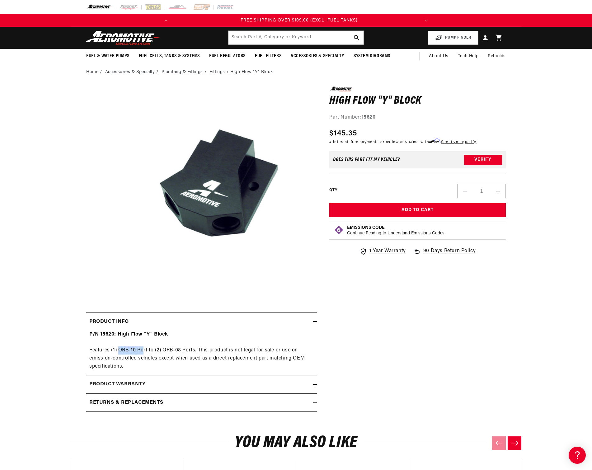
scroll to position [0, 246]
drag, startPoint x: 119, startPoint y: 349, endPoint x: 149, endPoint y: 351, distance: 30.2
click at [149, 351] on div "P/N 15620: High Flow "Y" Block Features (1) ORB-10 Port to (2) ORB-08 Ports. Th…" at bounding box center [201, 350] width 230 height 40
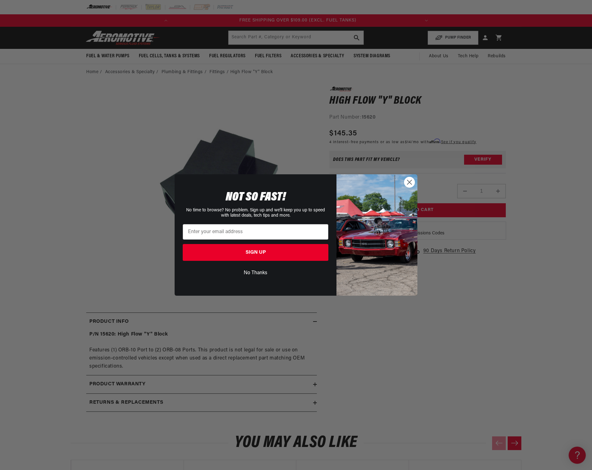
scroll to position [0, 0]
click at [407, 181] on circle "Close dialog" at bounding box center [409, 182] width 10 height 10
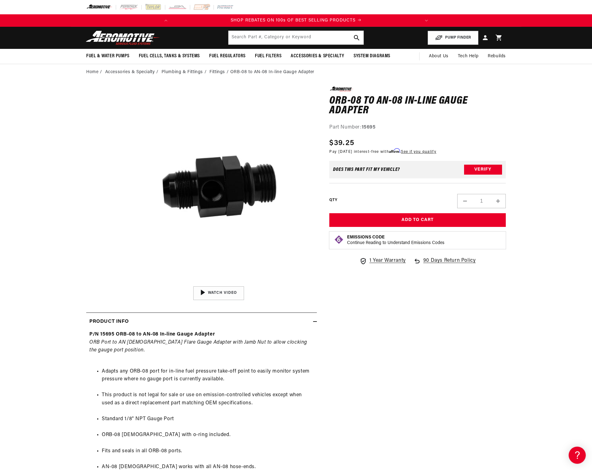
scroll to position [0, 246]
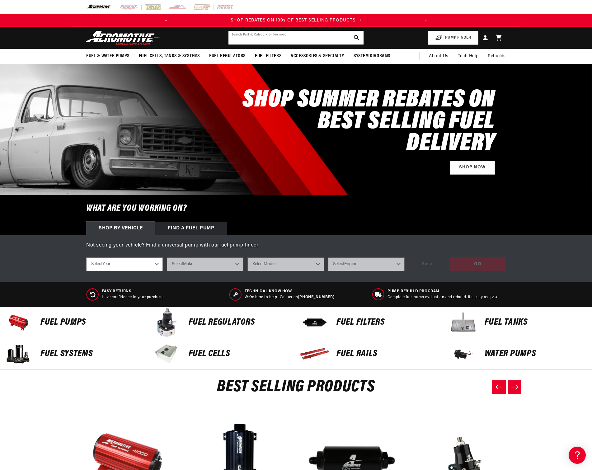
click at [249, 39] on input "text" at bounding box center [295, 38] width 135 height 14
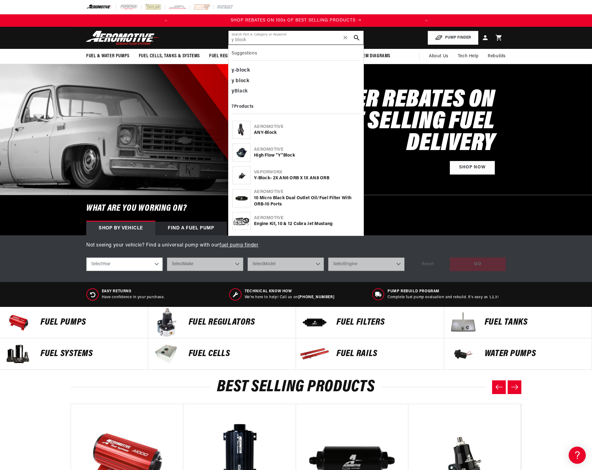
type input "y block"
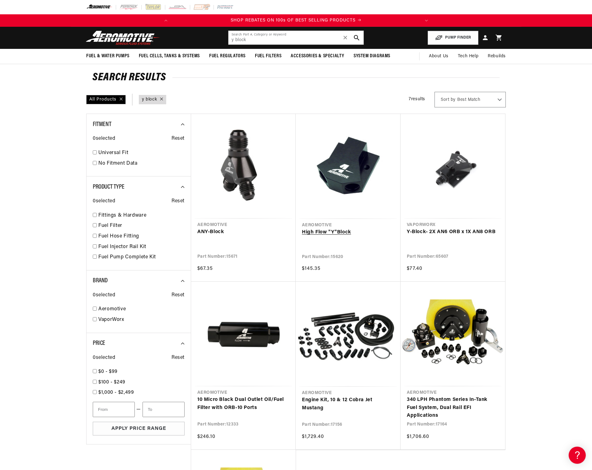
click at [339, 235] on link "High Flow " Y " Block" at bounding box center [348, 232] width 92 height 8
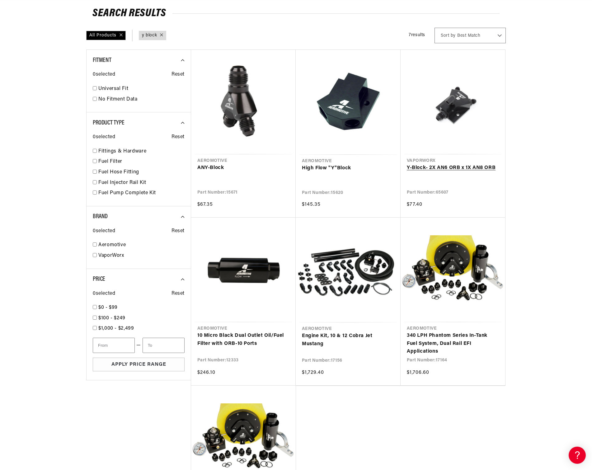
click at [451, 168] on link "Y - Block - 2X AN6 ORB x 1X AN8 ORB" at bounding box center [453, 168] width 92 height 8
click at [336, 170] on link "High Flow " Y " Block" at bounding box center [348, 168] width 92 height 8
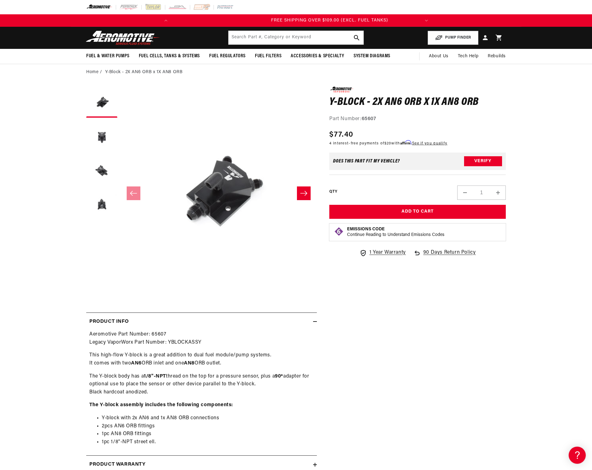
scroll to position [0, 246]
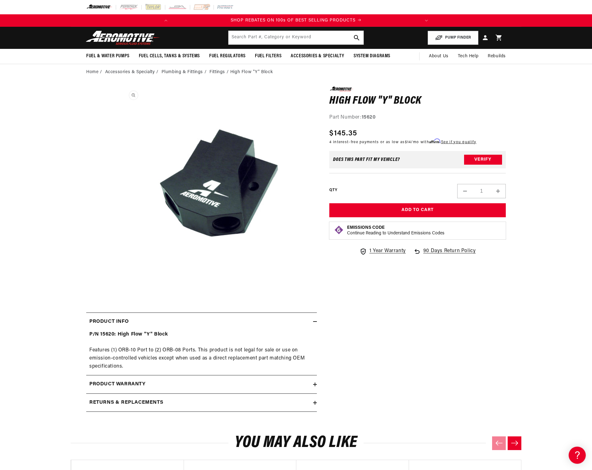
click at [120, 283] on button "Open media 1 in modal" at bounding box center [120, 283] width 0 height 0
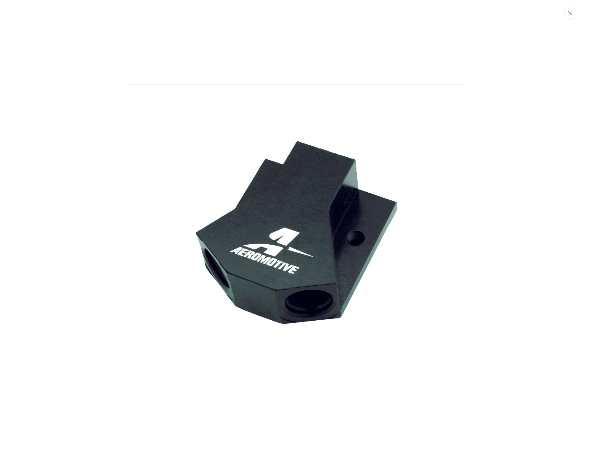
scroll to position [0, 246]
click at [232, 260] on img "Media gallery" at bounding box center [296, 235] width 336 height 302
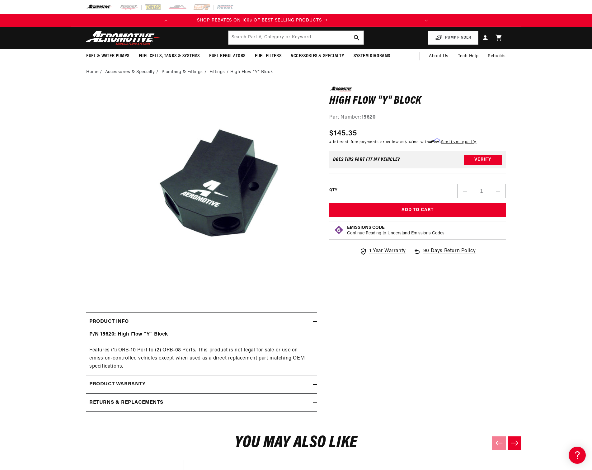
scroll to position [0, 0]
